Goal: Information Seeking & Learning: Learn about a topic

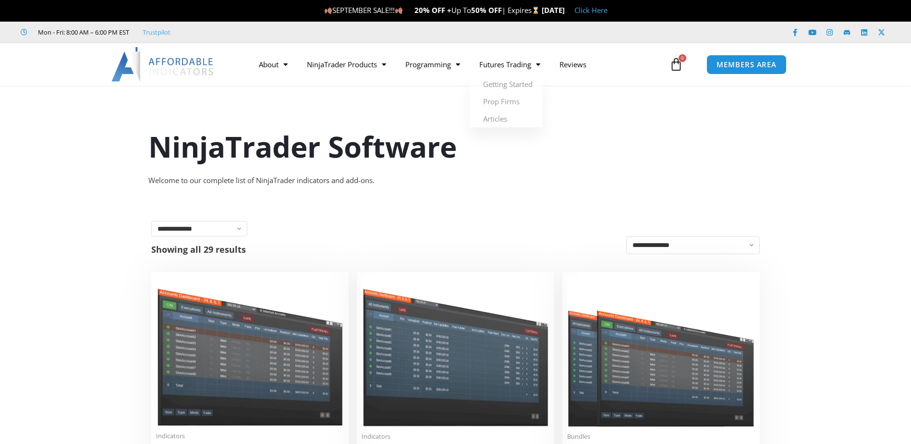
click at [608, 10] on link "Click Here" at bounding box center [591, 10] width 33 height 10
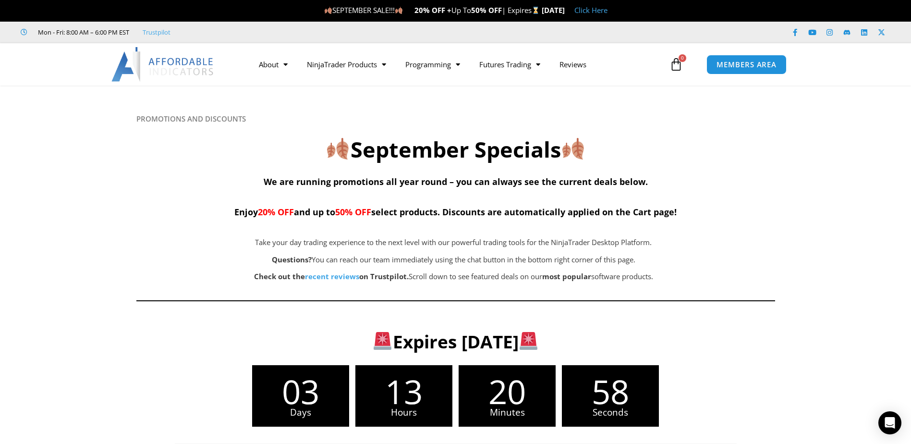
click at [608, 9] on link "Click Here" at bounding box center [591, 10] width 33 height 10
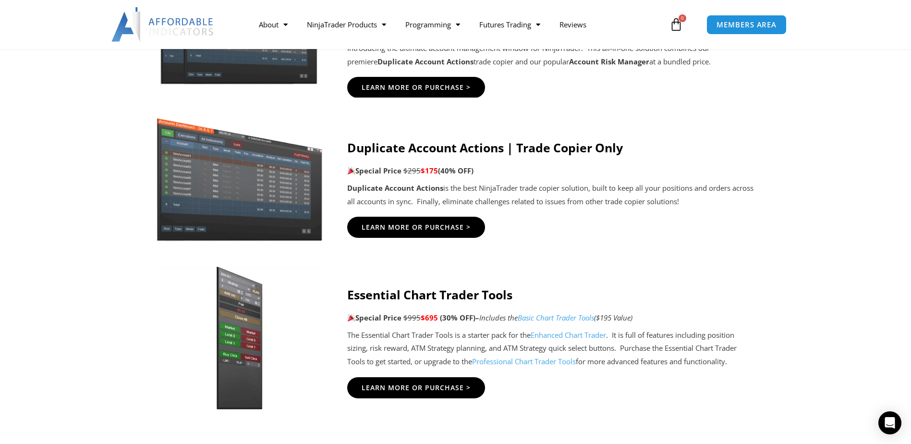
scroll to position [528, 0]
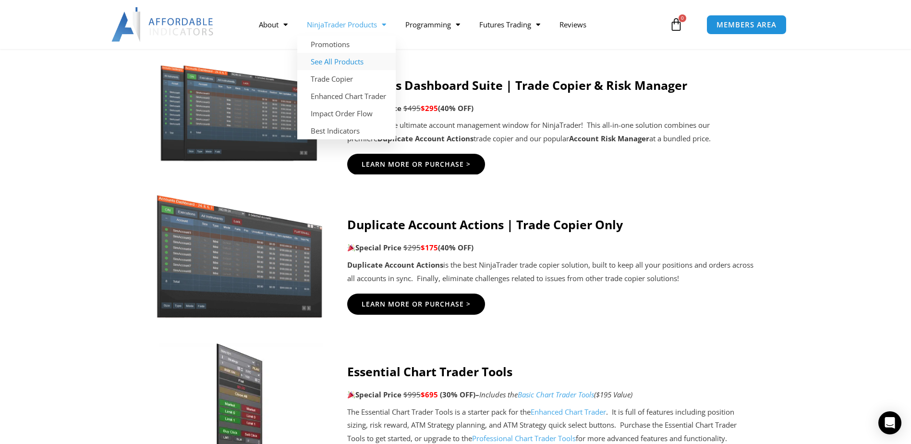
click at [374, 62] on link "See All Products" at bounding box center [346, 61] width 98 height 17
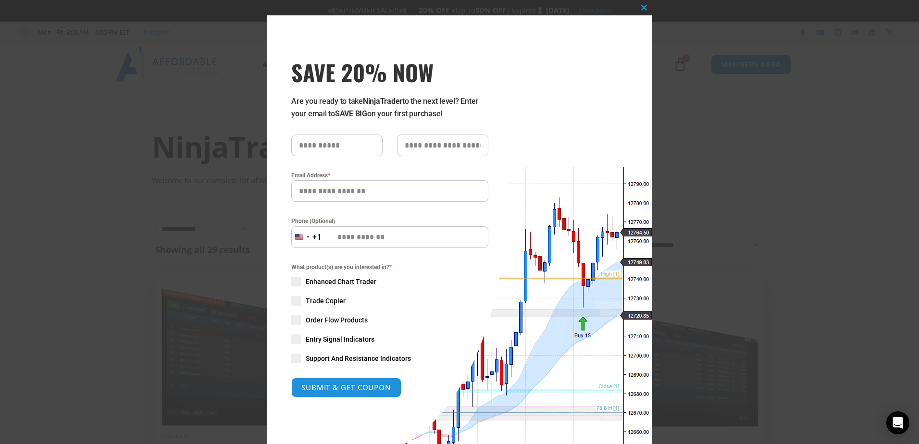
click at [116, 166] on div "Close this module SAVE 20% NOW Are you ready to take NinjaTrader to the next le…" at bounding box center [459, 222] width 919 height 444
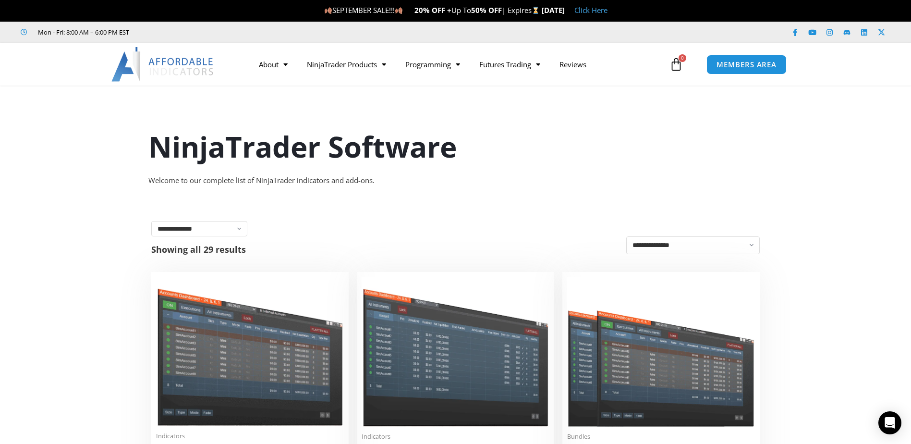
click at [142, 71] on img at bounding box center [162, 64] width 103 height 35
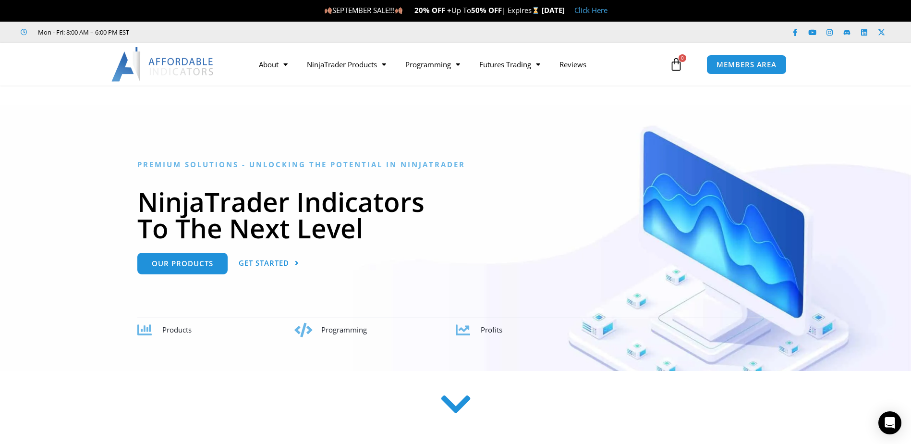
click at [608, 12] on link "Click Here" at bounding box center [591, 10] width 33 height 10
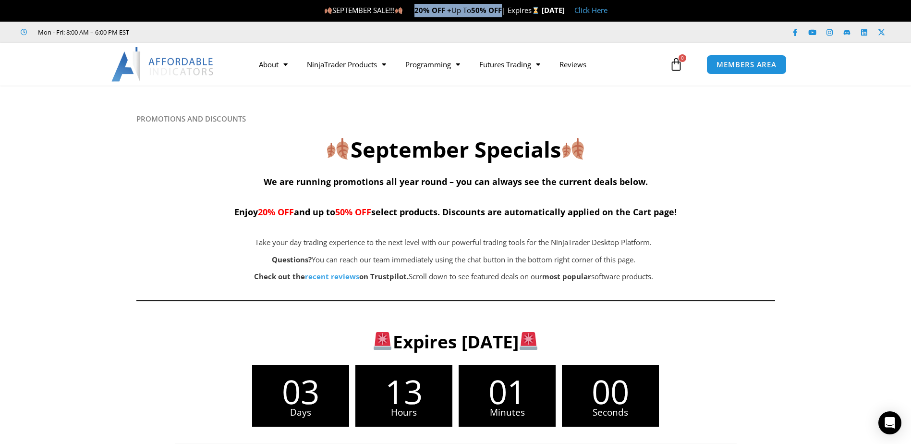
drag, startPoint x: 386, startPoint y: 10, endPoint x: 470, endPoint y: 13, distance: 84.1
click at [470, 13] on span "SEPTEMBER SALE!!! 20% OFF + Up To 50% OFF | Expires" at bounding box center [433, 10] width 218 height 10
drag, startPoint x: 282, startPoint y: 211, endPoint x: 771, endPoint y: 216, distance: 488.6
click at [771, 216] on h4 "We are running promotions all year round – you can always see the current deals…" at bounding box center [455, 196] width 639 height 46
drag, startPoint x: 285, startPoint y: 10, endPoint x: 353, endPoint y: 7, distance: 67.8
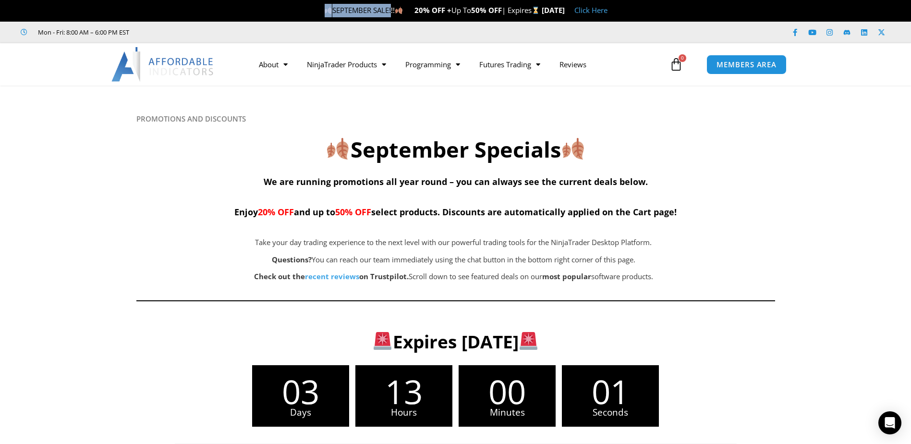
click at [353, 7] on span "SEPTEMBER SALE!!! 20% OFF + Up To 50% OFF | Expires" at bounding box center [433, 10] width 218 height 10
copy span "SEPTEMBER SALE"
drag, startPoint x: 229, startPoint y: 209, endPoint x: 741, endPoint y: 212, distance: 511.6
click at [741, 212] on h4 "We are running promotions all year round – you can always see the current deals…" at bounding box center [455, 196] width 639 height 46
copy span "Enjoy 20% OFF and up to 50% OFF select products. Discounts are automatically ap…"
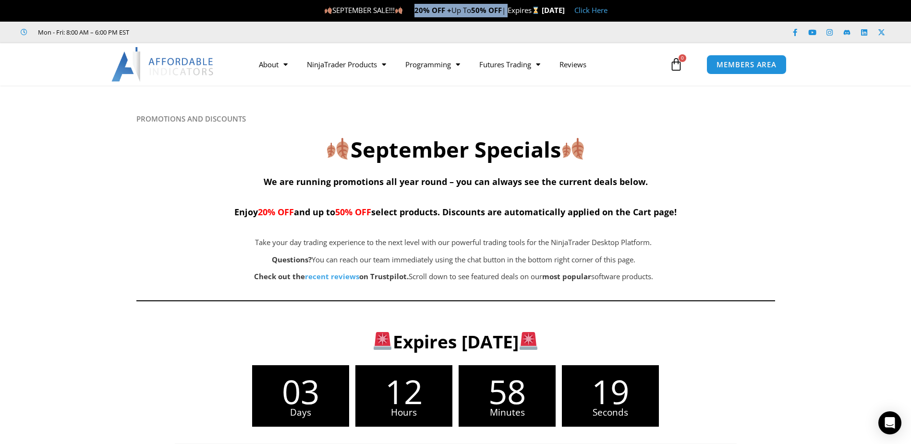
drag, startPoint x: 381, startPoint y: 11, endPoint x: 476, endPoint y: 9, distance: 95.1
click at [476, 9] on span "SEPTEMBER SALE!!! 20% OFF + Up To 50% OFF | Expires" at bounding box center [433, 10] width 218 height 10
copy span "20% OFF + Up To 50% OFF |"
click at [156, 64] on img at bounding box center [162, 64] width 103 height 35
